Goal: Task Accomplishment & Management: Manage account settings

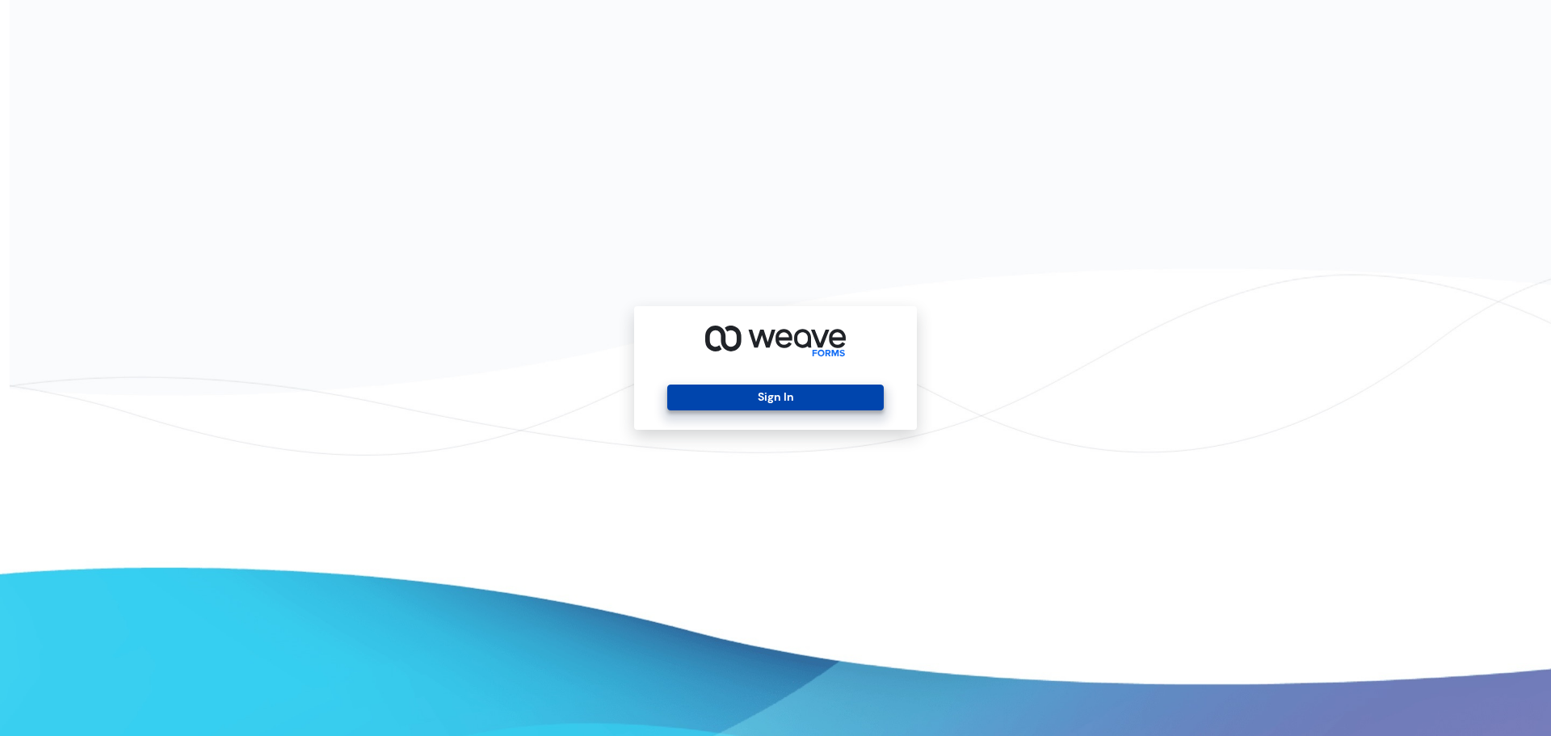
click at [691, 407] on button "Sign In" at bounding box center [775, 398] width 216 height 26
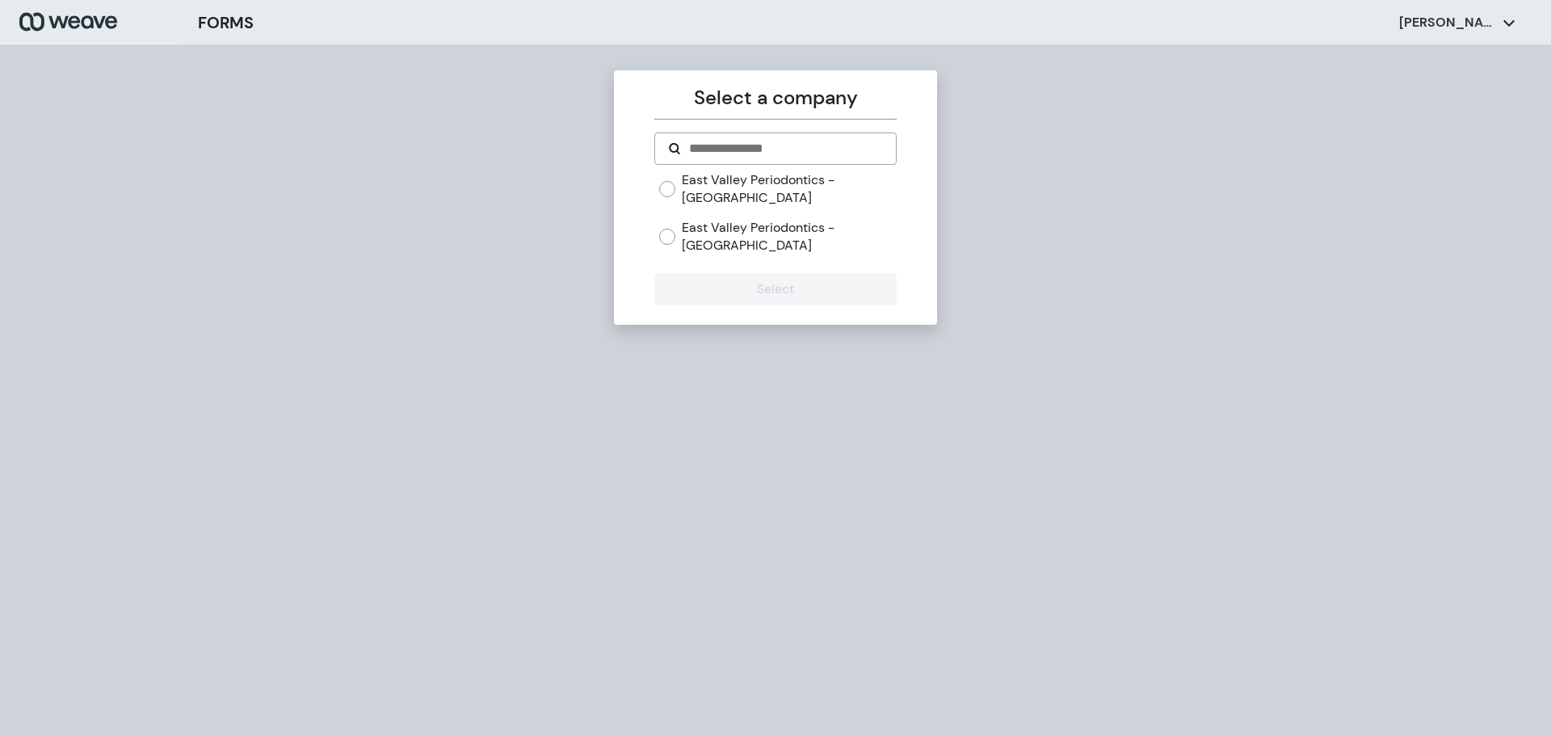
drag, startPoint x: 830, startPoint y: 231, endPoint x: 819, endPoint y: 253, distance: 24.6
click at [830, 231] on label "East Valley Periodontics - [GEOGRAPHIC_DATA]" at bounding box center [789, 236] width 214 height 35
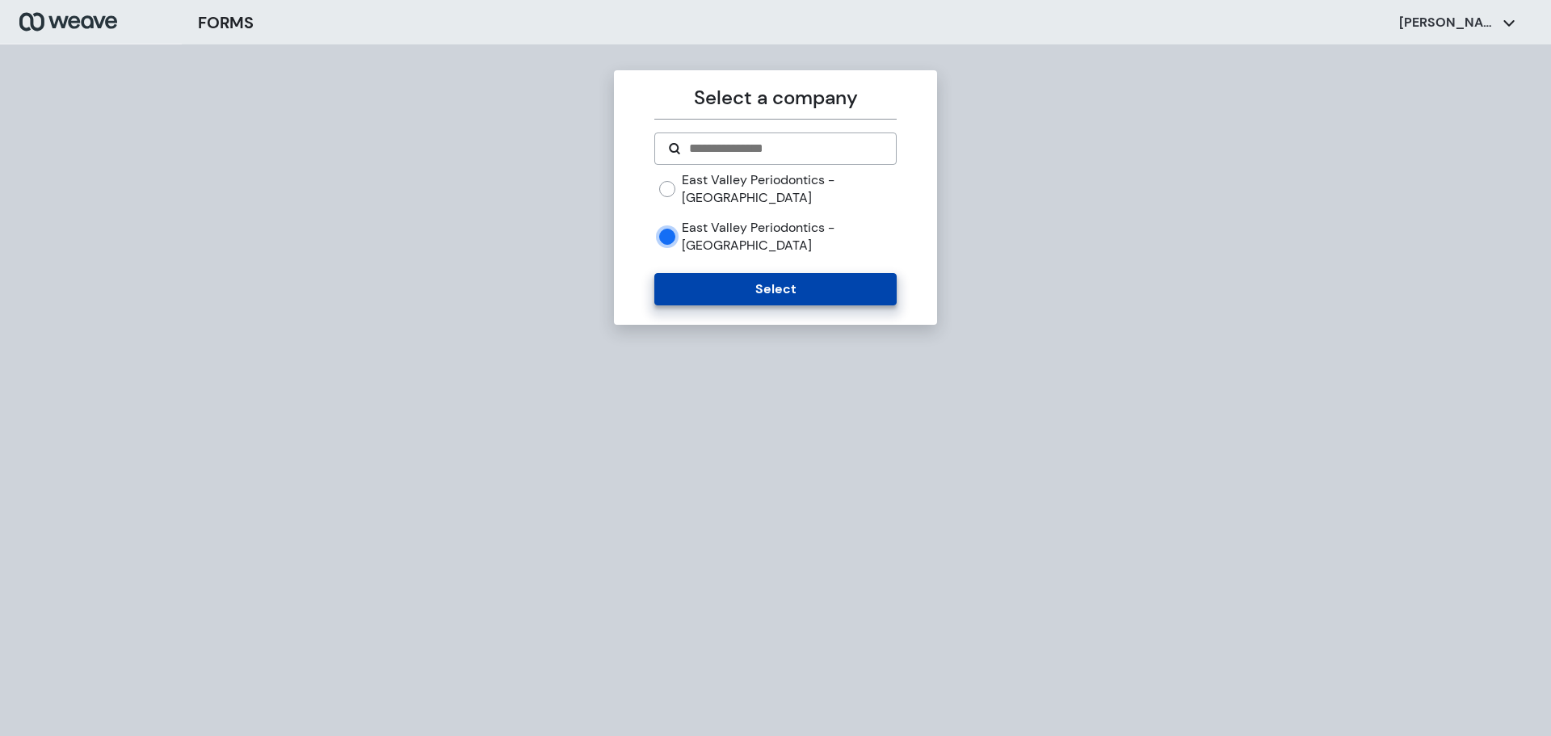
click at [809, 273] on button "Select" at bounding box center [776, 289] width 242 height 32
